Goal: Find specific page/section: Find specific page/section

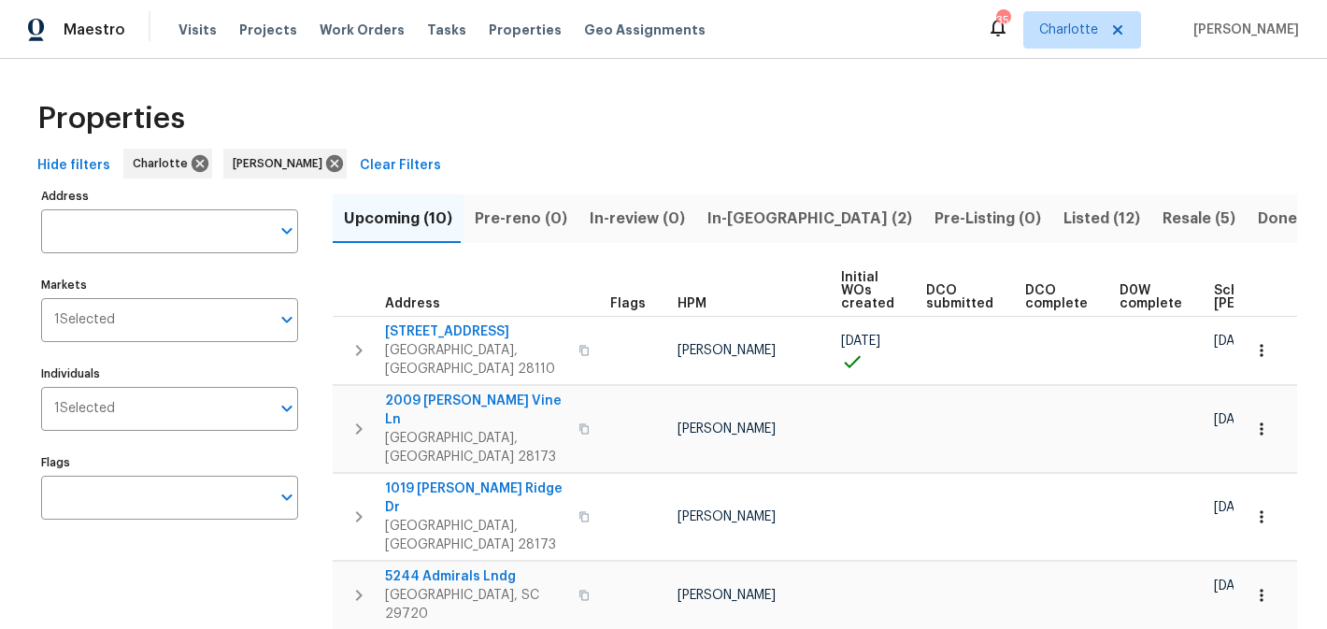
click at [745, 222] on span "In-[GEOGRAPHIC_DATA] (2)" at bounding box center [809, 219] width 205 height 26
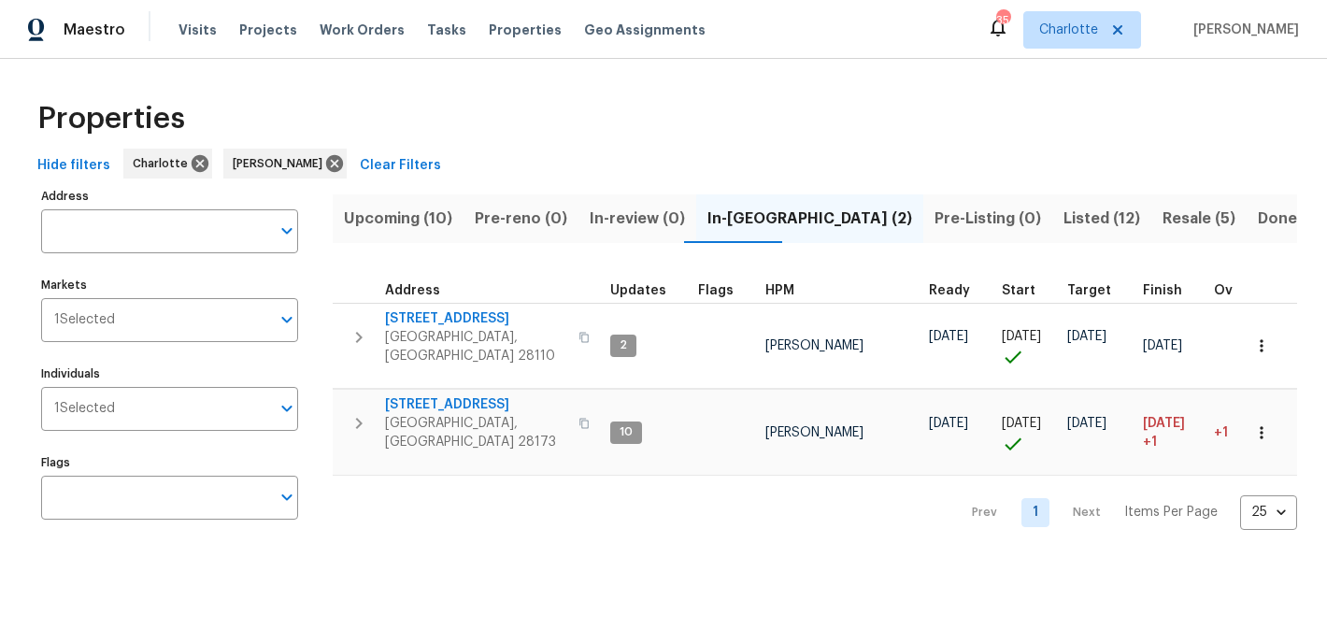
click at [1162, 220] on span "Resale (5)" at bounding box center [1198, 219] width 73 height 26
